Goal: Task Accomplishment & Management: Complete application form

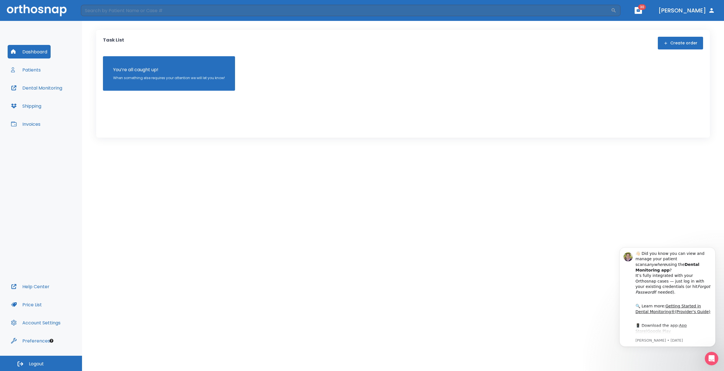
click at [33, 70] on button "Patients" at bounding box center [26, 70] width 36 height 14
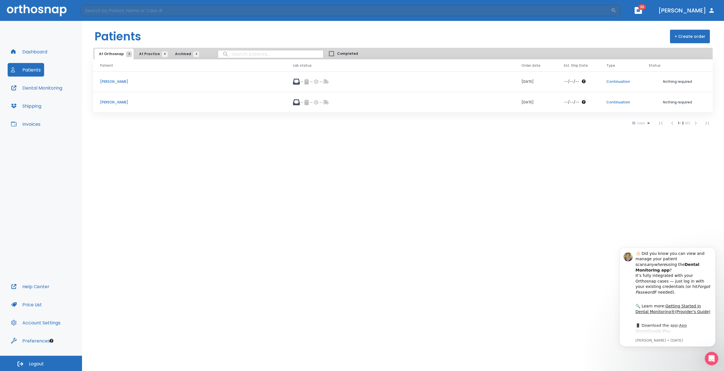
click at [687, 36] on button "+ Create order" at bounding box center [690, 37] width 40 height 14
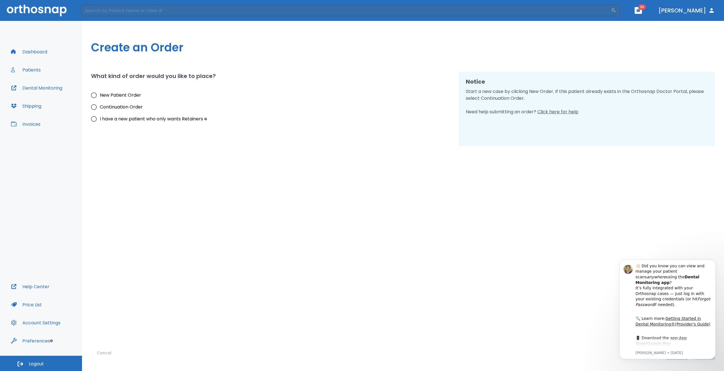
click at [95, 95] on input "New Patient Order" at bounding box center [94, 95] width 12 height 12
radio input "true"
drag, startPoint x: 713, startPoint y: 263, endPoint x: 1324, endPoint y: 521, distance: 663.9
click at [713, 263] on button "Dismiss notification" at bounding box center [713, 261] width 7 height 7
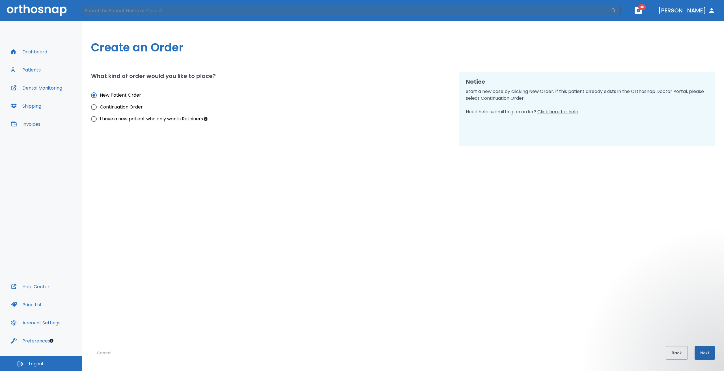
click at [712, 352] on button "Next" at bounding box center [704, 353] width 20 height 14
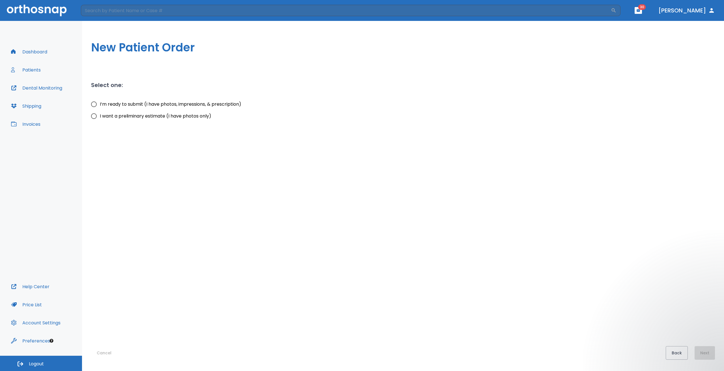
click at [94, 104] on input "I’m ready to submit (I have photos, impressions, & prescription)" at bounding box center [94, 104] width 12 height 12
radio input "true"
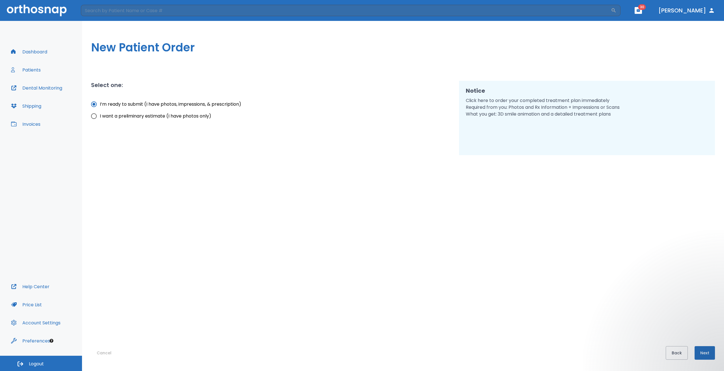
click at [705, 350] on button "Next" at bounding box center [704, 353] width 20 height 14
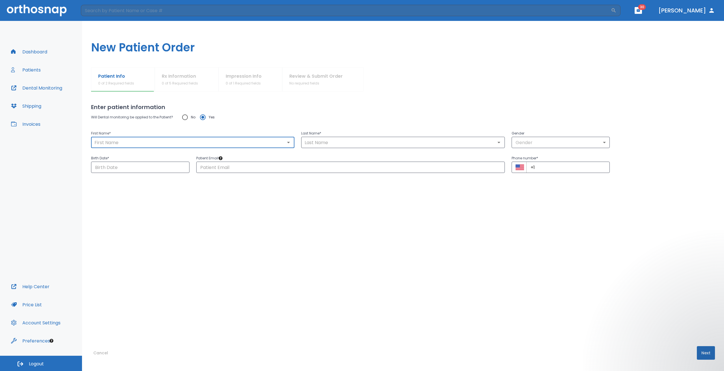
click at [115, 142] on input "text" at bounding box center [193, 142] width 200 height 8
paste input "[PERSON_NAME]"
type input "[PERSON_NAME]"
click at [312, 145] on input "text" at bounding box center [403, 142] width 200 height 8
drag, startPoint x: 121, startPoint y: 144, endPoint x: 65, endPoint y: 139, distance: 56.2
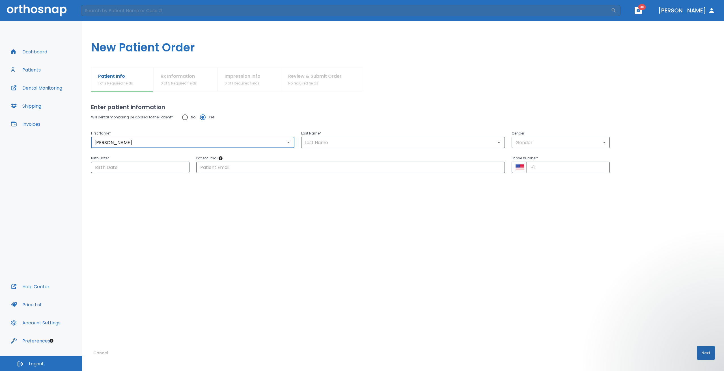
click at [67, 140] on div "Dashboard Patients Dental Monitoring Shipping Invoices Help Center Price List A…" at bounding box center [362, 196] width 724 height 350
paste input "[PERSON_NAME]"
type input "[PERSON_NAME]"
click at [308, 142] on input "text" at bounding box center [403, 142] width 200 height 8
type input "[PERSON_NAME]"
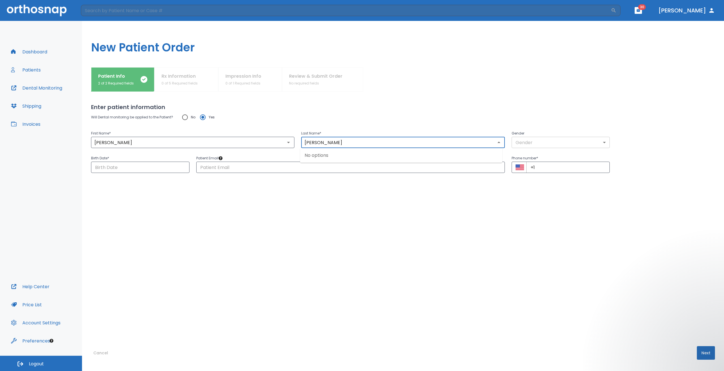
click at [527, 137] on body "​ 30 [PERSON_NAME] Dashboard Patients Dental Monitoring Shipping Invoices Help …" at bounding box center [362, 185] width 724 height 371
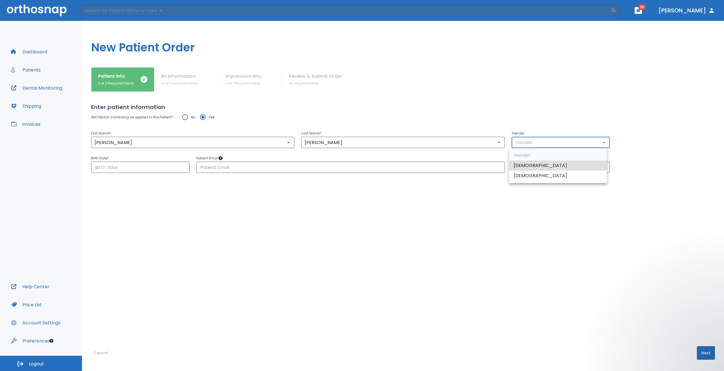
click at [537, 175] on li "[DEMOGRAPHIC_DATA]" at bounding box center [558, 176] width 98 height 10
type input "0"
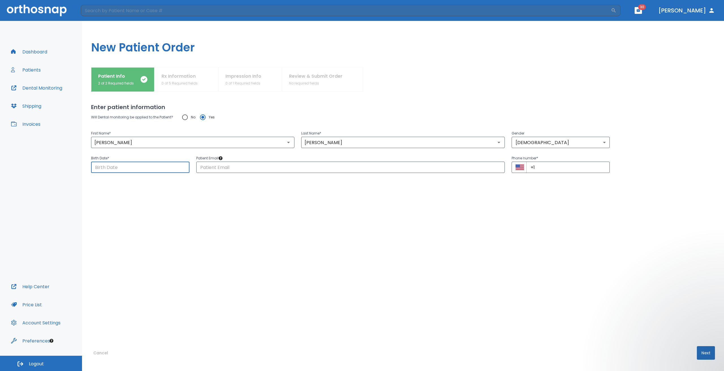
click at [133, 167] on input "Choose date" at bounding box center [140, 167] width 98 height 11
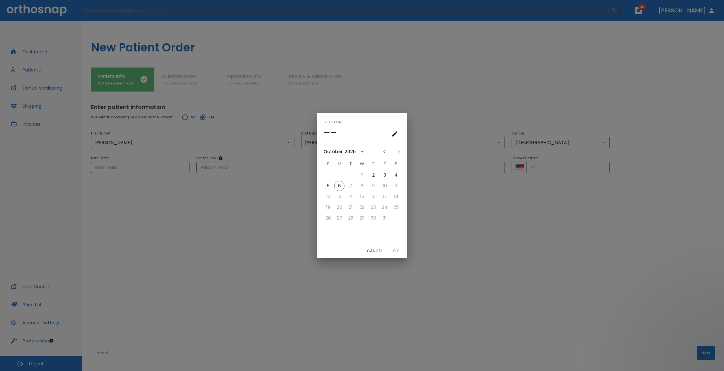
click at [382, 252] on button "Cancel" at bounding box center [374, 250] width 20 height 9
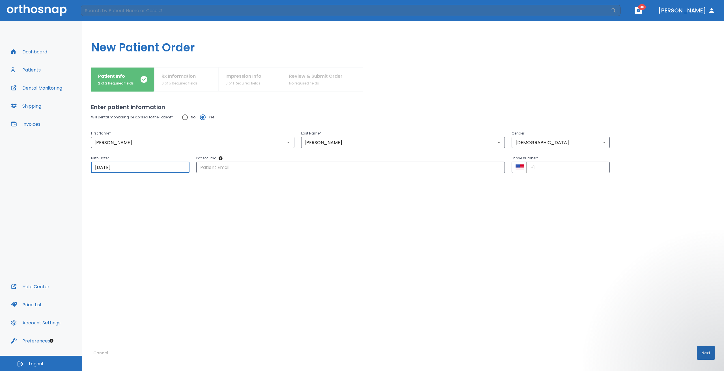
drag, startPoint x: 129, startPoint y: 166, endPoint x: 82, endPoint y: 160, distance: 47.1
click at [82, 160] on div "Patient Info 2 of 2 Required fields Rx Information 0 of 5 Required fields Impre…" at bounding box center [403, 219] width 642 height 304
drag, startPoint x: 124, startPoint y: 166, endPoint x: 111, endPoint y: 171, distance: 14.5
click at [111, 171] on input "[DATE]" at bounding box center [140, 167] width 98 height 11
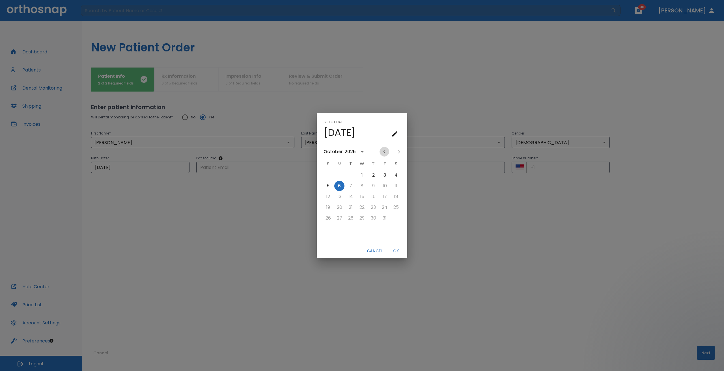
click at [383, 153] on icon "Previous month" at bounding box center [384, 151] width 7 height 7
click at [350, 151] on icon "calendar view is open, switch to year view" at bounding box center [352, 151] width 7 height 7
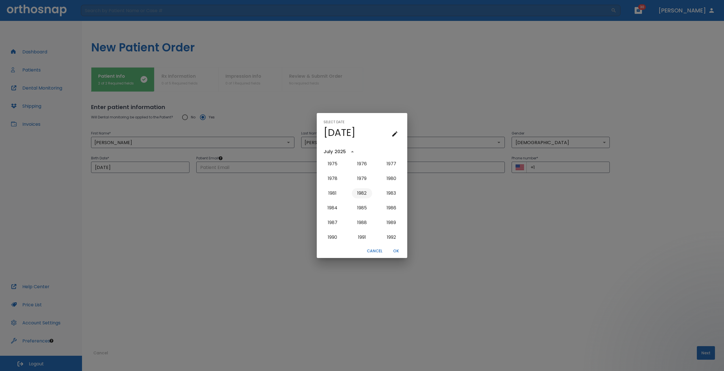
click at [362, 191] on button "1982" at bounding box center [362, 193] width 20 height 10
click at [383, 218] on button "29" at bounding box center [384, 218] width 10 height 10
click at [397, 248] on button "OK" at bounding box center [396, 250] width 18 height 9
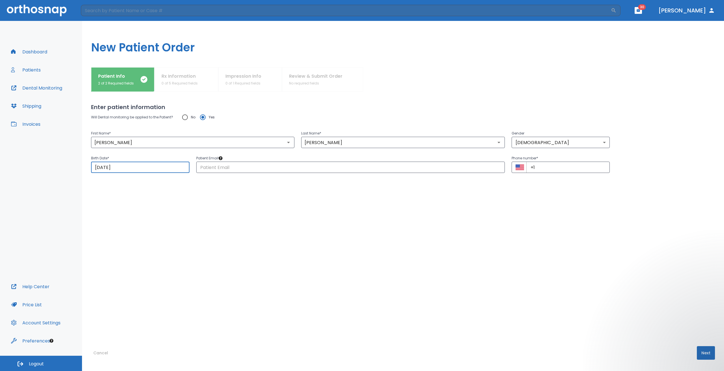
click at [118, 172] on input "[DATE]" at bounding box center [140, 167] width 98 height 11
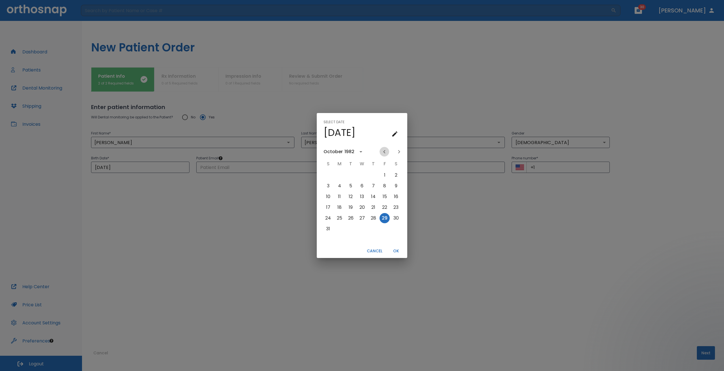
click at [382, 153] on icon "Previous month" at bounding box center [384, 151] width 7 height 7
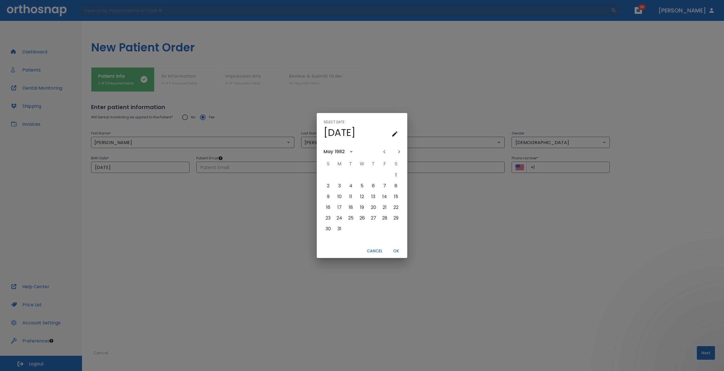
click at [382, 153] on icon "Previous month" at bounding box center [384, 151] width 7 height 7
click at [372, 217] on button "29" at bounding box center [373, 218] width 10 height 10
type input "[DATE]"
click at [397, 253] on button "OK" at bounding box center [396, 250] width 18 height 9
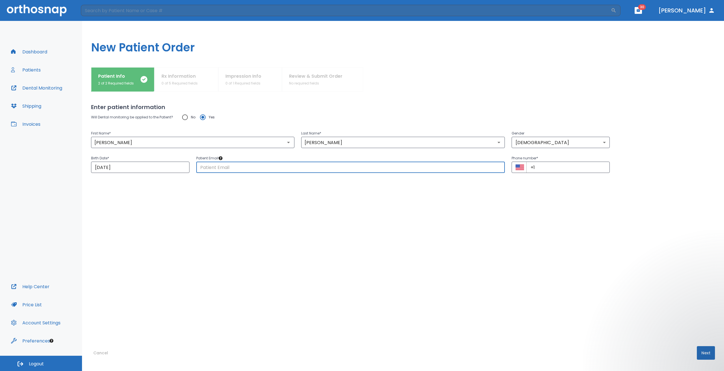
click at [307, 166] on input "text" at bounding box center [350, 167] width 308 height 11
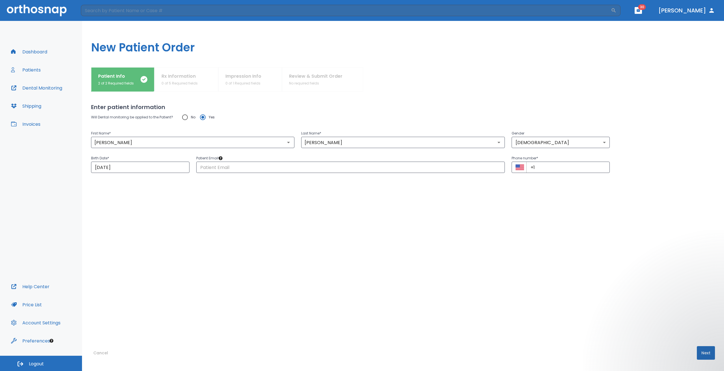
click at [207, 175] on div "Will Dental monitoring be applied to the Patient? No Yes First Name * [PERSON_N…" at bounding box center [402, 217] width 623 height 212
click at [207, 171] on input "text" at bounding box center [350, 167] width 308 height 11
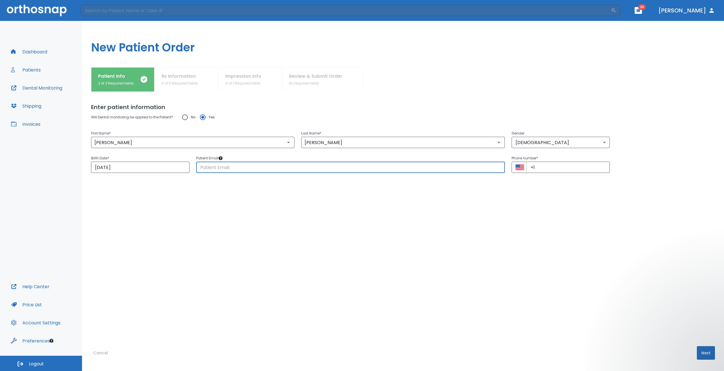
paste input "[EMAIL_ADDRESS][DOMAIN_NAME]"
type input "[EMAIL_ADDRESS][DOMAIN_NAME]"
click at [311, 200] on div "Will Dental monitoring be applied to the Patient? No Yes First Name * [PERSON_N…" at bounding box center [402, 217] width 623 height 212
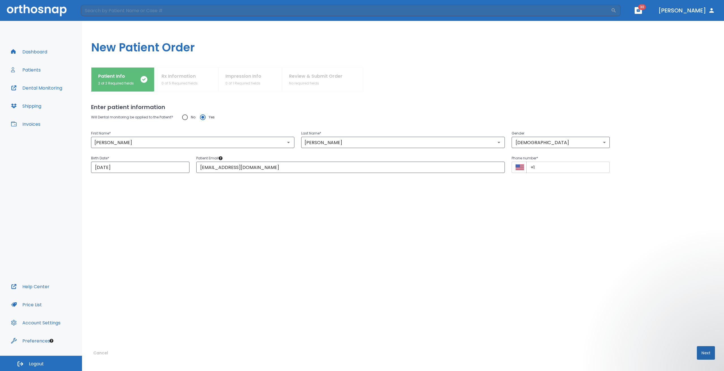
drag, startPoint x: 555, startPoint y: 167, endPoint x: 551, endPoint y: 167, distance: 4.8
click at [555, 167] on input "+1" at bounding box center [568, 167] width 84 height 11
paste input "[PHONE_NUMBER]"
type input "[PHONE_NUMBER]"
click at [701, 355] on button "Next" at bounding box center [705, 353] width 18 height 14
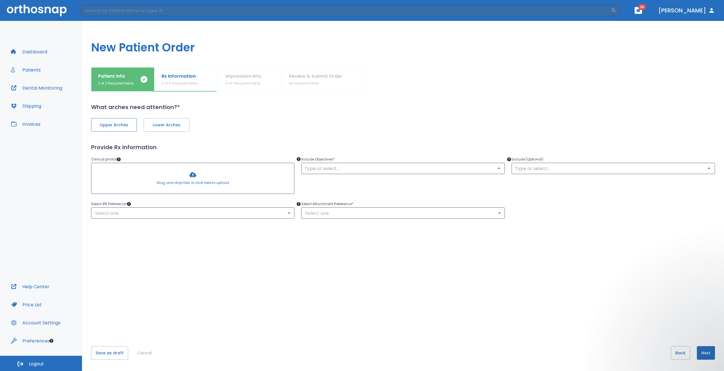
click at [126, 126] on span "Upper Arches" at bounding box center [114, 125] width 34 height 6
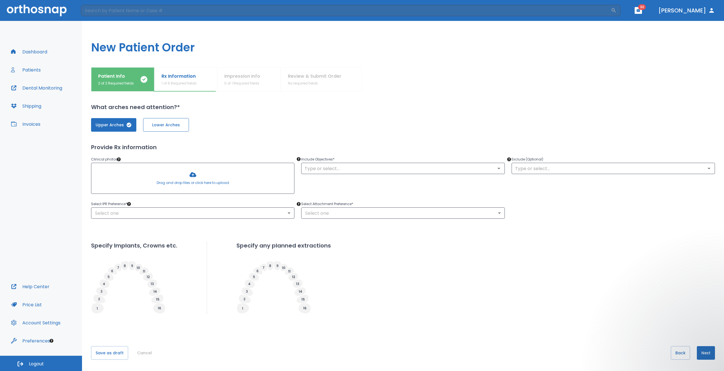
click at [163, 129] on button "Lower Arches" at bounding box center [166, 125] width 46 height 14
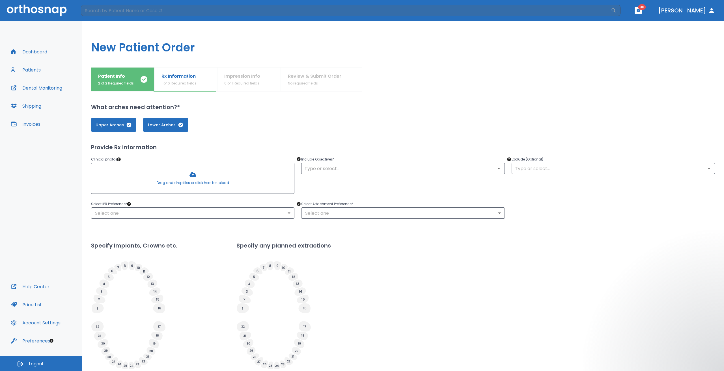
click at [197, 83] on div "Rx Information 1 of 6 Required fields" at bounding box center [185, 79] width 49 height 13
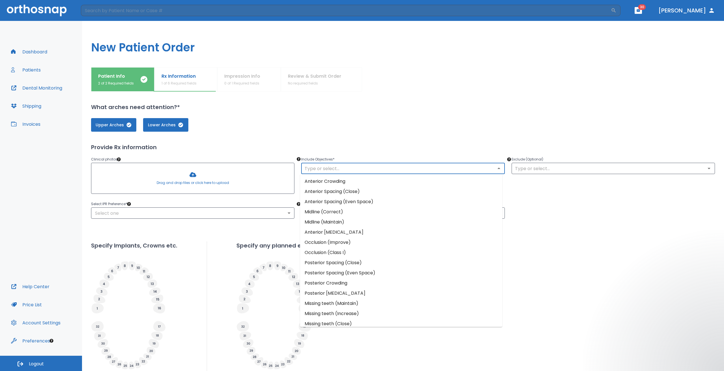
click at [327, 166] on input "text" at bounding box center [403, 168] width 200 height 8
click at [337, 183] on li "Anterior Crowding" at bounding box center [401, 181] width 202 height 10
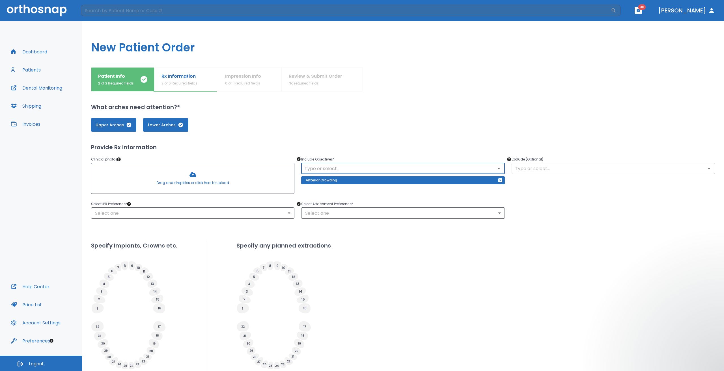
click at [549, 170] on input "text" at bounding box center [613, 168] width 200 height 8
click at [402, 117] on div "Upper Arches Lower Arches" at bounding box center [402, 121] width 623 height 20
click at [499, 166] on icon "Open" at bounding box center [498, 168] width 7 height 7
click at [455, 133] on div "Upper Arches Lower Arches Provide Rx information Clinical photos * Drag and dro…" at bounding box center [402, 241] width 623 height 260
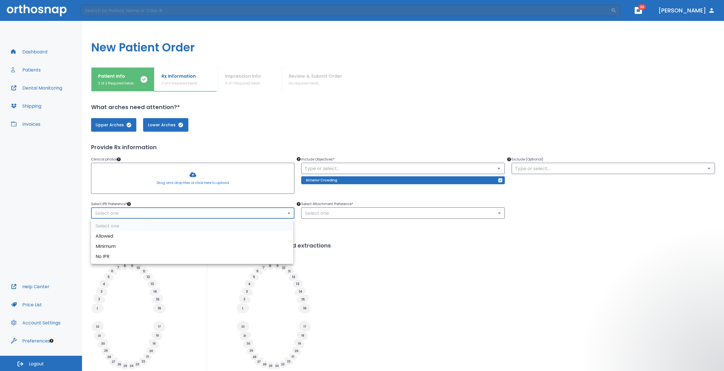
click at [237, 216] on body "​ 30 [PERSON_NAME] Dashboard Patients Dental Monitoring Shipping Invoices Help …" at bounding box center [362, 185] width 724 height 371
click at [161, 239] on li "Allowed" at bounding box center [192, 236] width 202 height 10
type input "1"
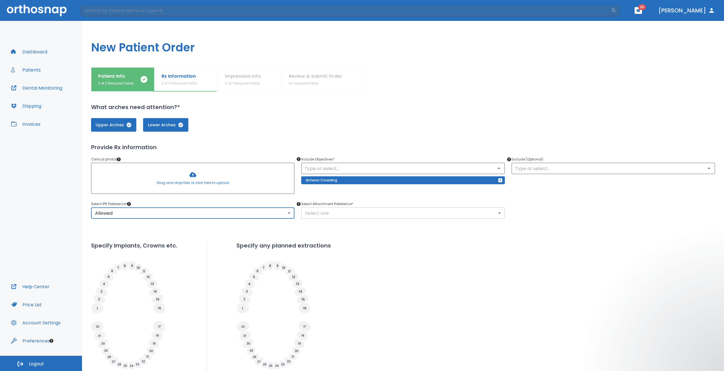
click at [360, 216] on body "​ 30 [PERSON_NAME] Dashboard Patients Dental Monitoring Shipping Invoices Help …" at bounding box center [362, 185] width 724 height 371
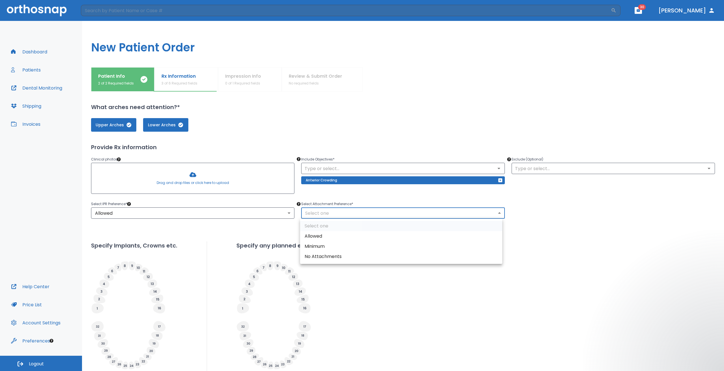
click at [338, 235] on li "Allowed" at bounding box center [401, 236] width 202 height 10
type input "1"
